Goal: Task Accomplishment & Management: Use online tool/utility

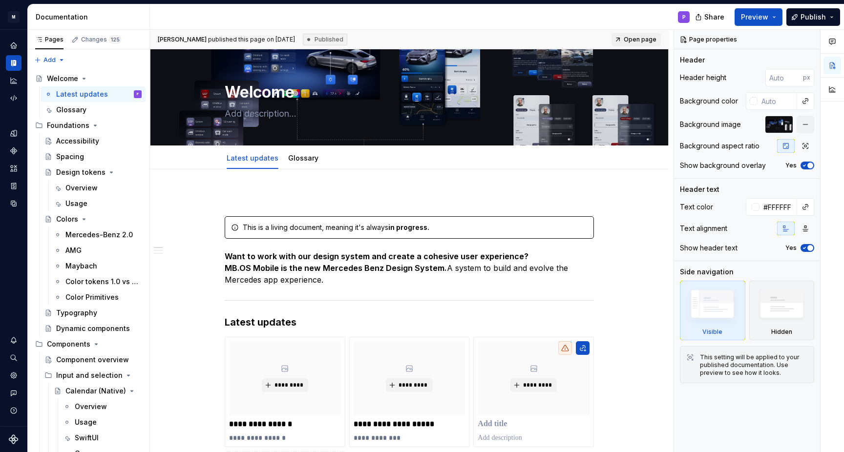
type textarea "*"
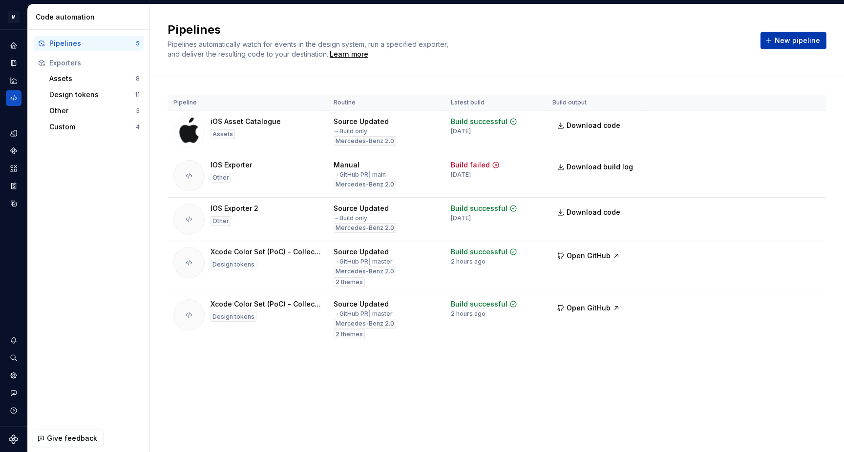
click at [789, 42] on span "New pipeline" at bounding box center [796, 41] width 45 height 10
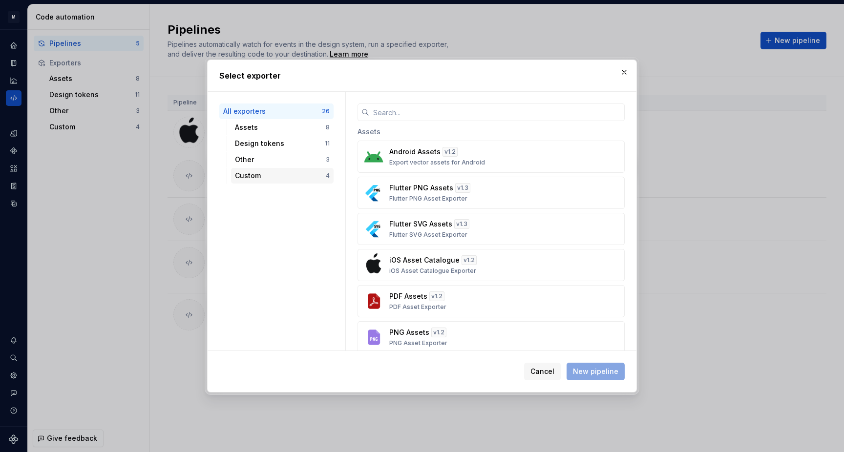
click at [294, 172] on div "Custom" at bounding box center [280, 176] width 91 height 10
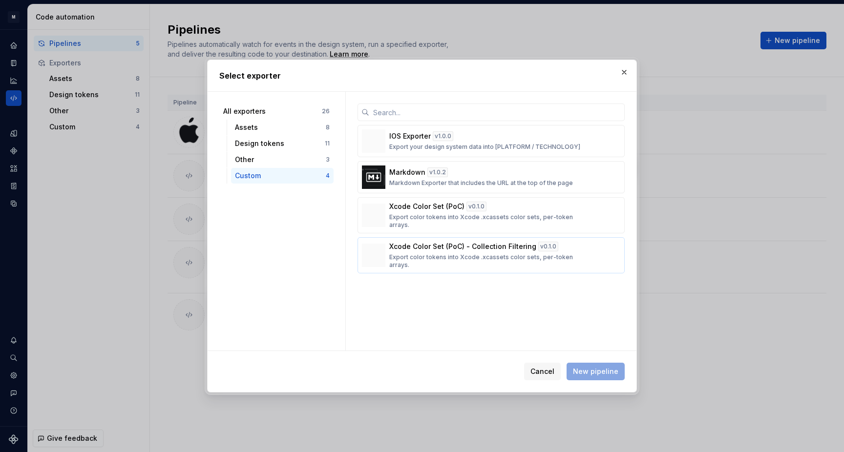
click at [507, 248] on p "Xcode Color Set (PoC) - Collection Filtering" at bounding box center [462, 247] width 147 height 10
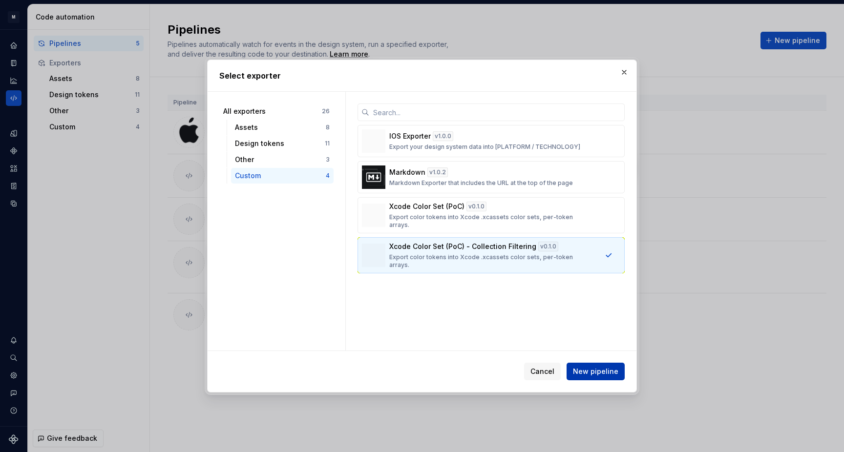
click at [608, 370] on span "New pipeline" at bounding box center [595, 372] width 45 height 10
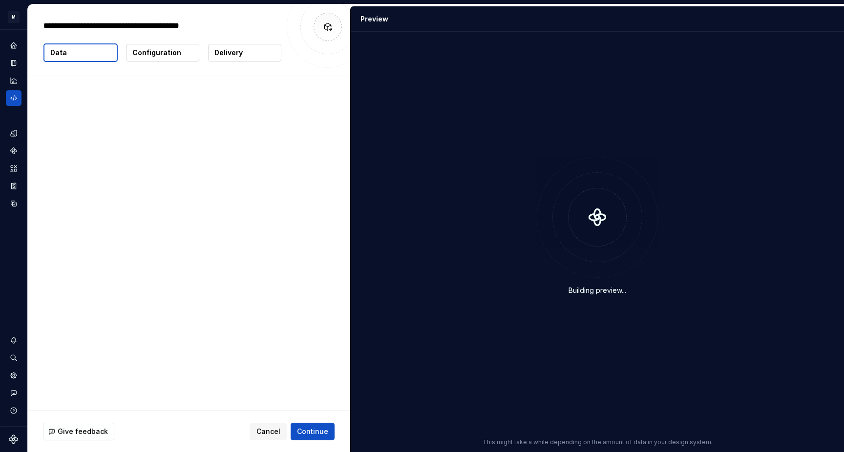
type textarea "*"
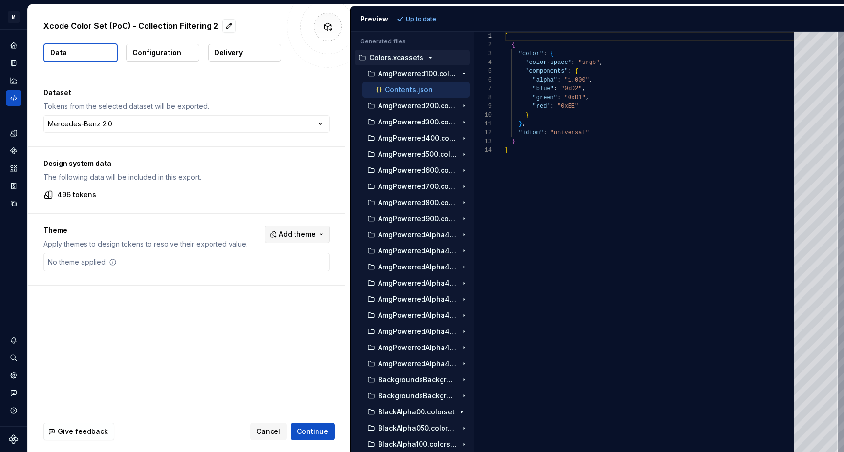
click at [322, 236] on button "Add theme" at bounding box center [297, 235] width 65 height 18
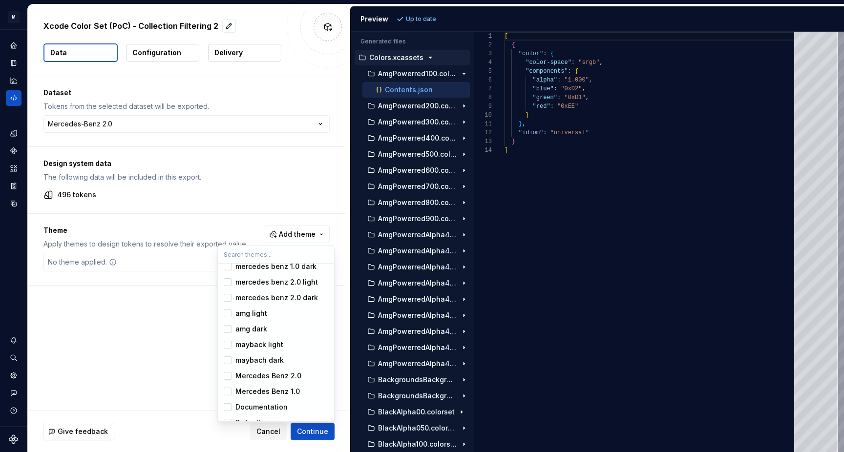
scroll to position [21, 0]
click at [228, 316] on div "Suggestions" at bounding box center [228, 315] width 8 height 8
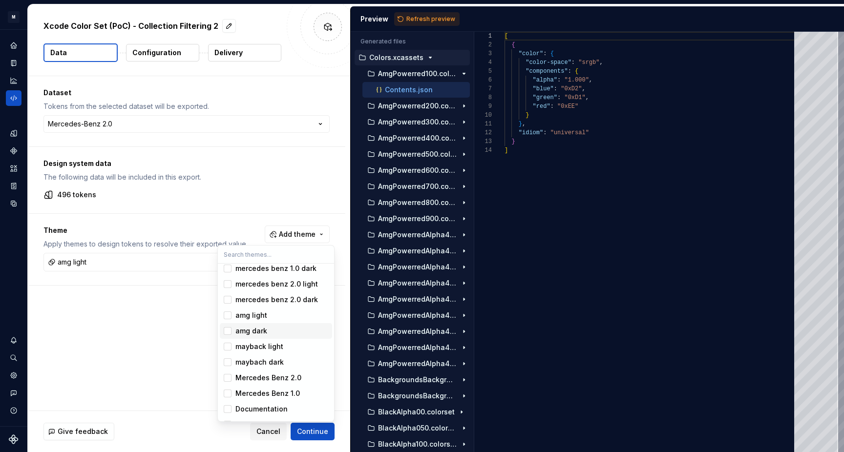
click at [227, 335] on div "Suggestions" at bounding box center [228, 331] width 8 height 8
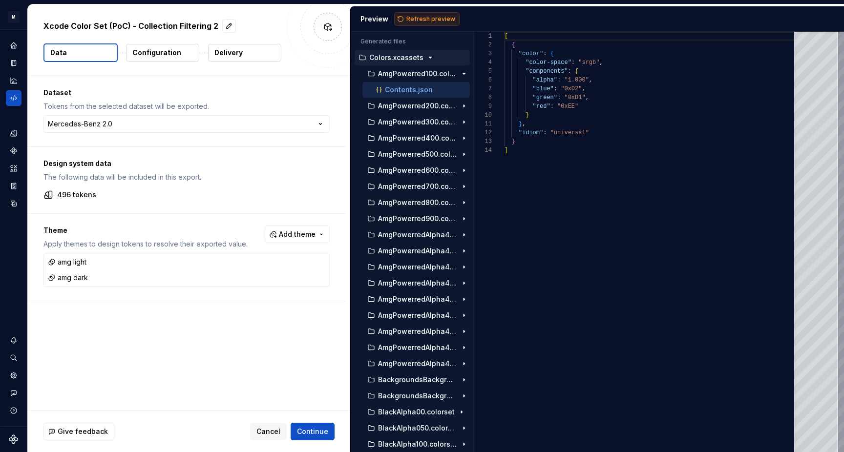
click at [445, 18] on html "**********" at bounding box center [422, 226] width 844 height 452
click at [421, 16] on span "Refresh preview" at bounding box center [430, 19] width 49 height 8
type textarea "**********"
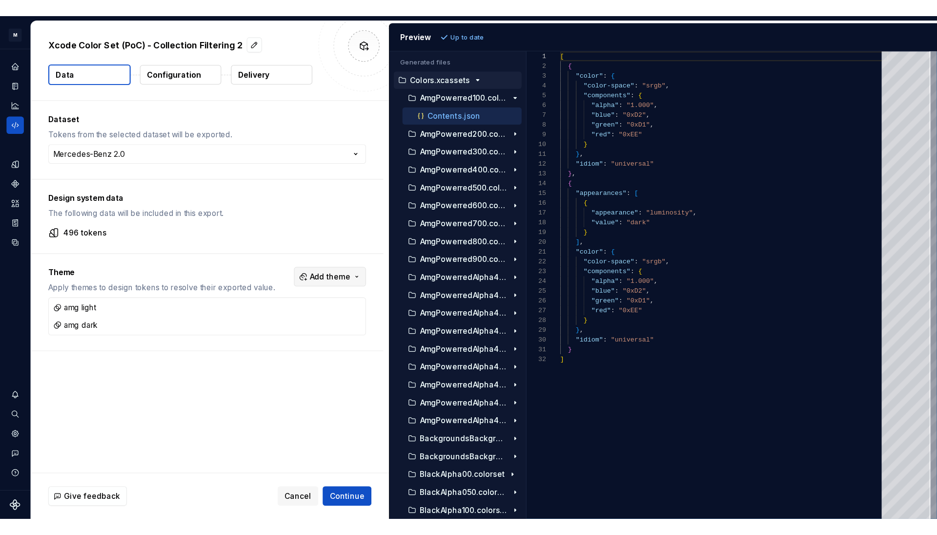
scroll to position [88, 0]
